Goal: Task Accomplishment & Management: Manage account settings

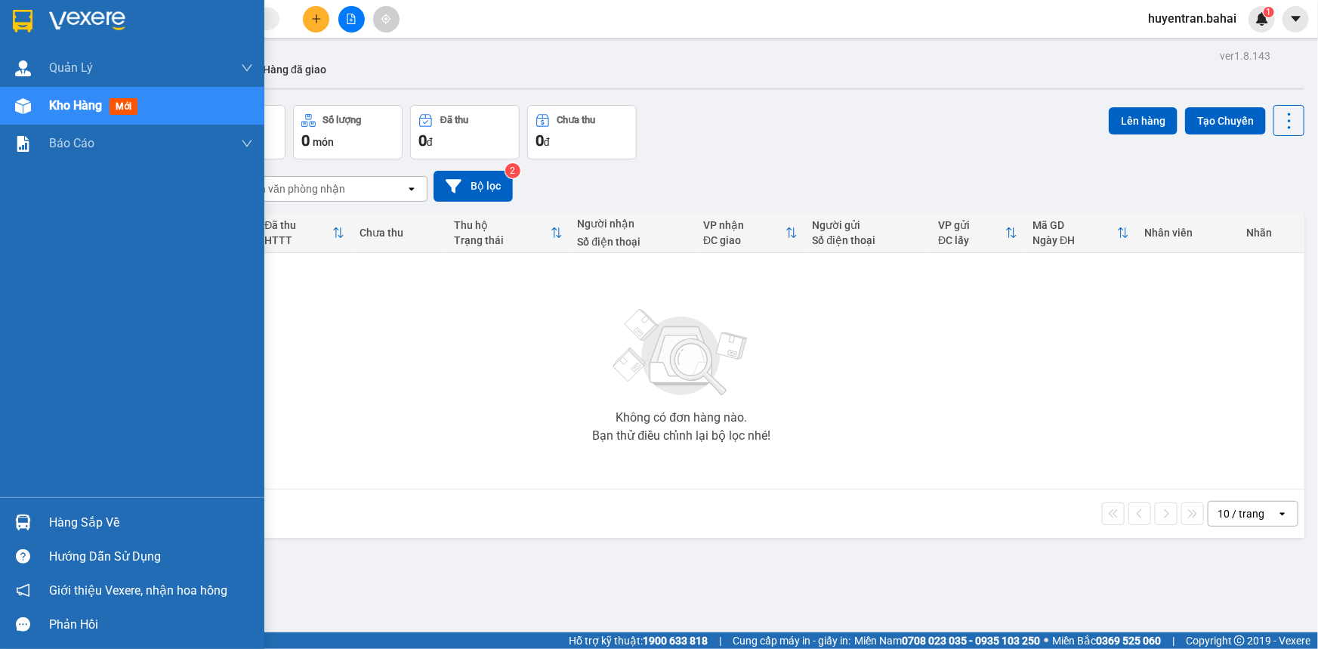
click at [17, 527] on img at bounding box center [23, 523] width 16 height 16
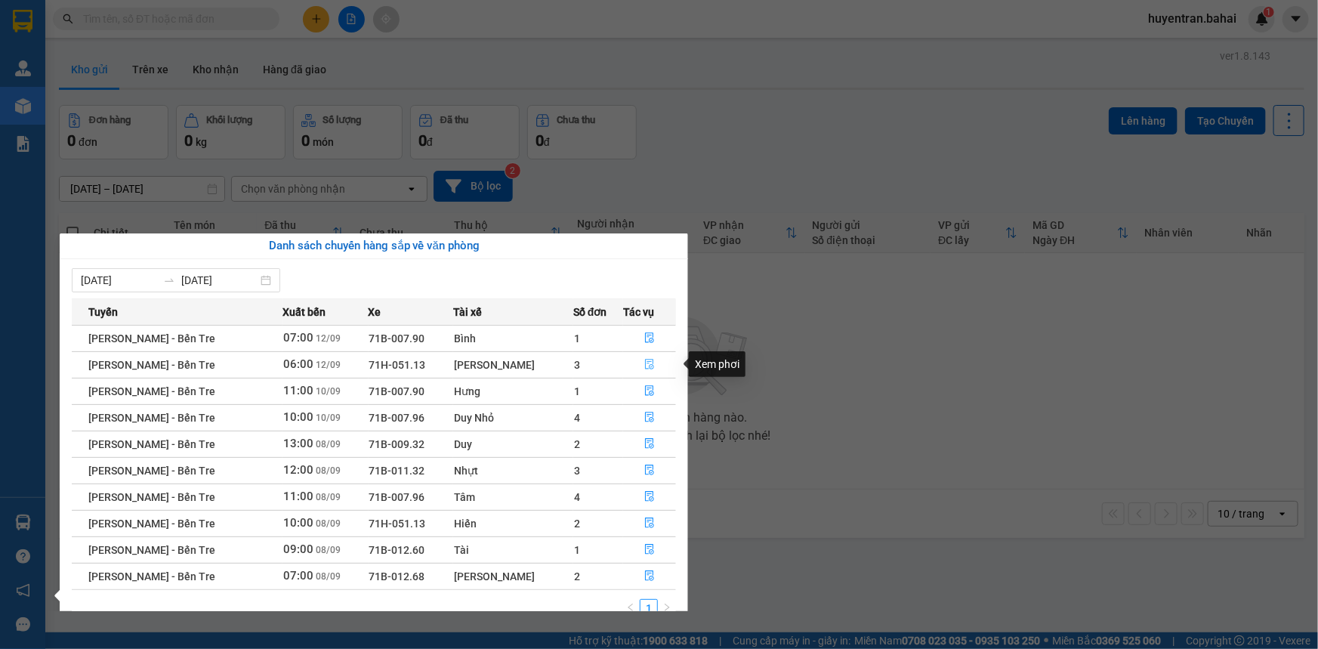
click at [646, 363] on icon "file-done" at bounding box center [649, 364] width 11 height 11
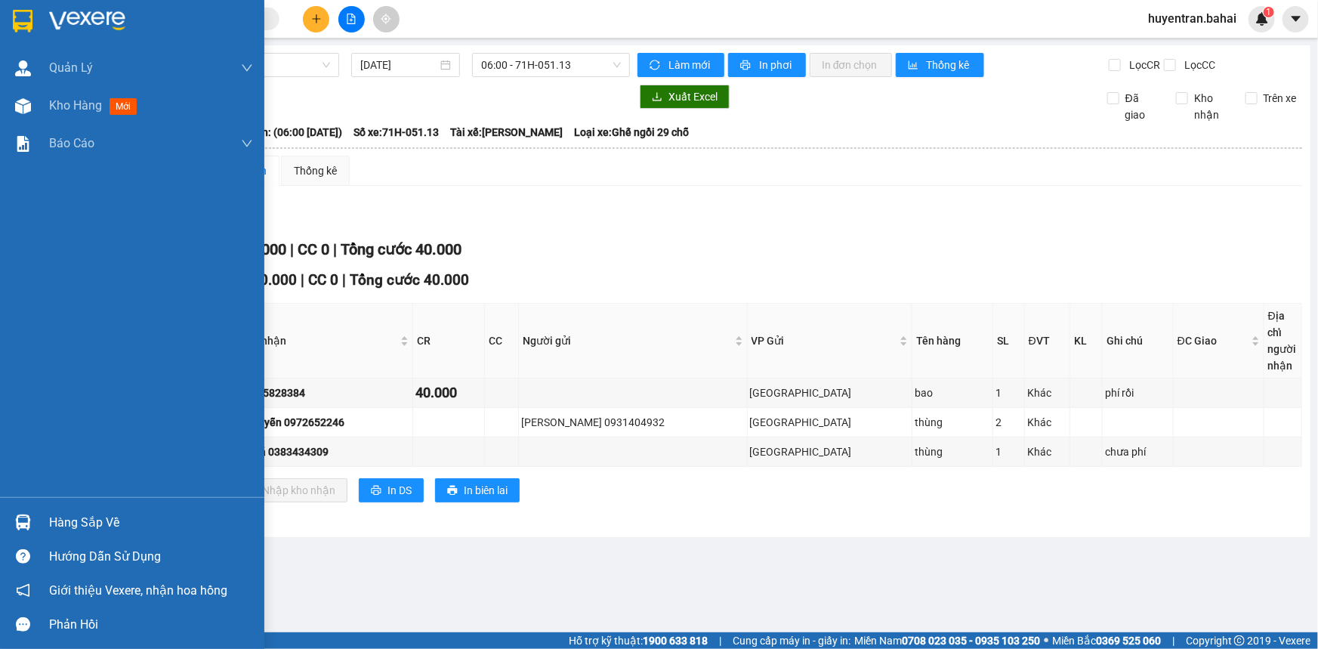
click at [71, 521] on div "Hàng sắp về" at bounding box center [151, 522] width 204 height 23
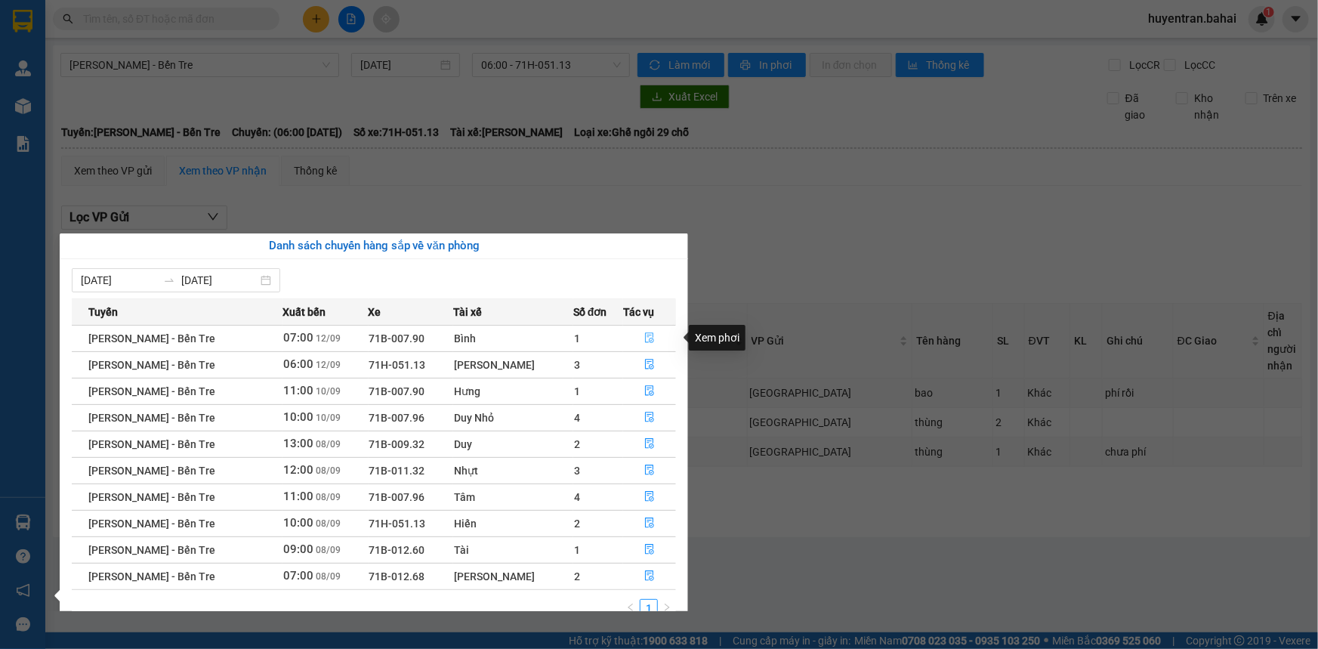
click at [644, 338] on icon "file-done" at bounding box center [649, 337] width 11 height 11
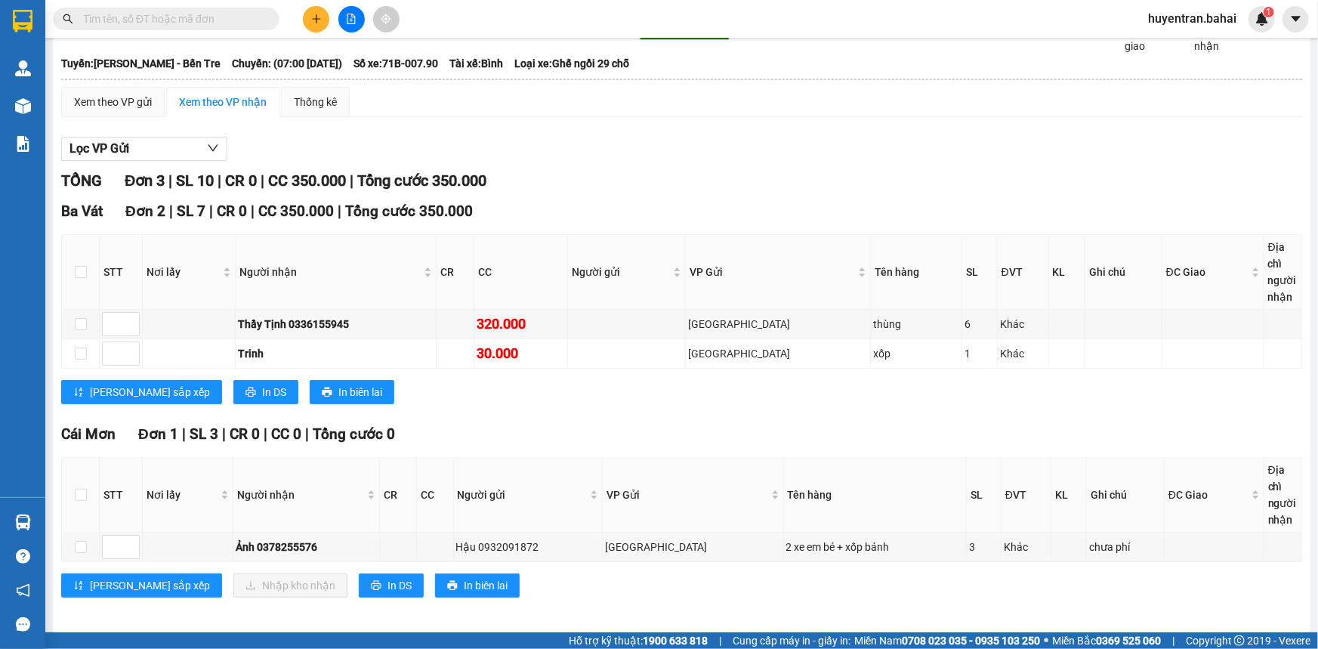
scroll to position [75, 0]
